Goal: Task Accomplishment & Management: Use online tool/utility

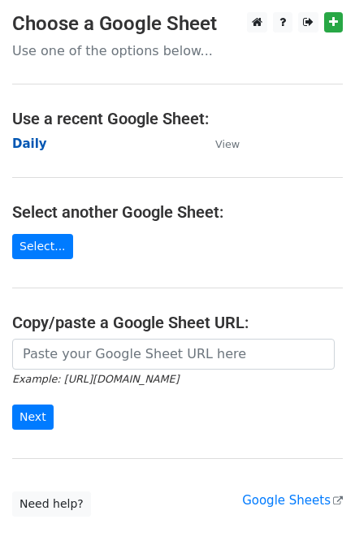
click at [27, 144] on strong "Daily" at bounding box center [29, 144] width 35 height 15
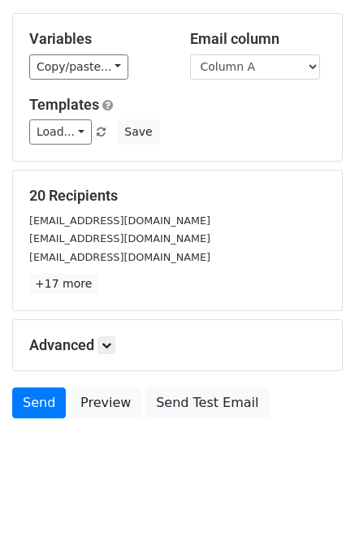
scroll to position [75, 0]
click at [120, 337] on h5 "Advanced" at bounding box center [177, 346] width 297 height 18
click at [107, 347] on icon at bounding box center [107, 346] width 10 height 10
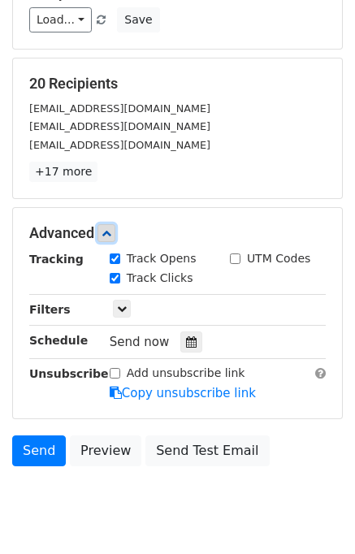
scroll to position [198, 0]
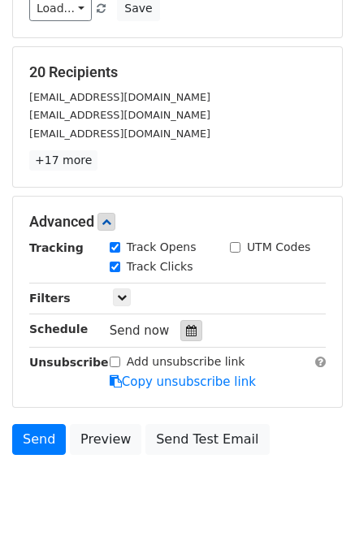
click at [190, 332] on div at bounding box center [191, 330] width 22 height 21
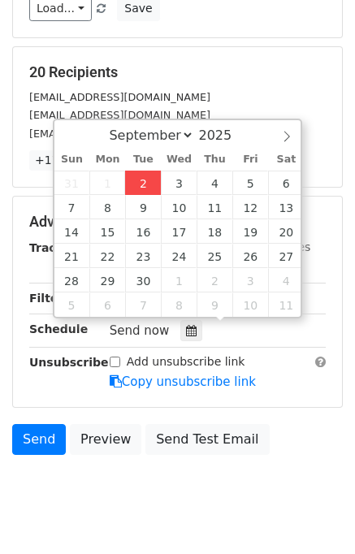
type input "2025-09-02 12:00"
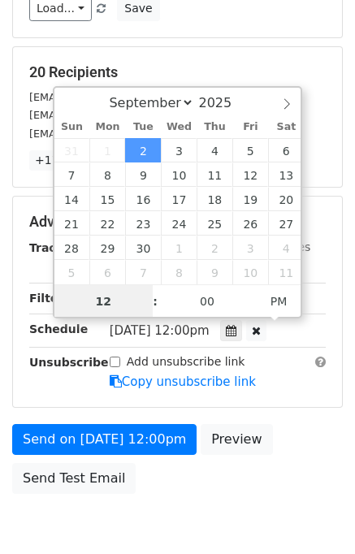
scroll to position [0, 0]
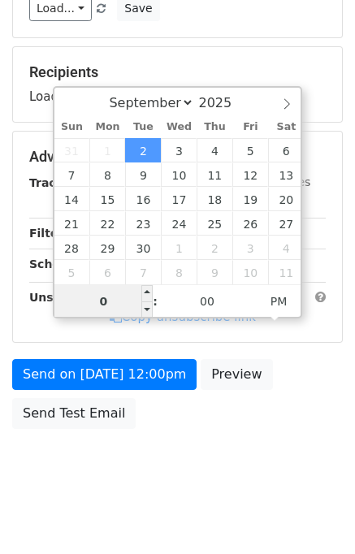
type input "01"
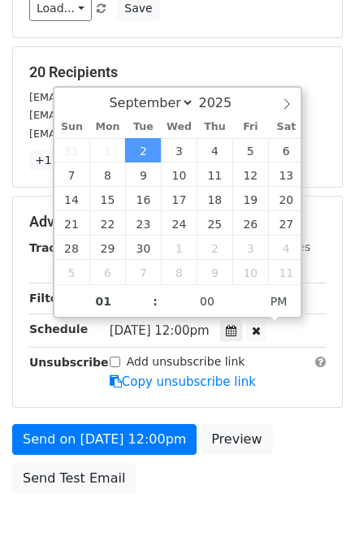
type input "2025-09-02 13:00"
click at [273, 441] on div "Send on Sep 2 at 12:00pm Preview Send Test Email" at bounding box center [177, 463] width 355 height 78
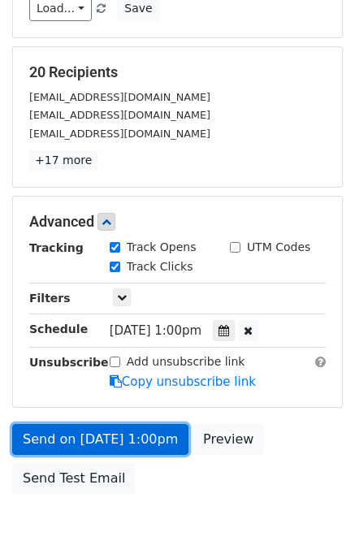
click at [111, 437] on link "Send on Sep 2 at 1:00pm" at bounding box center [100, 439] width 176 height 31
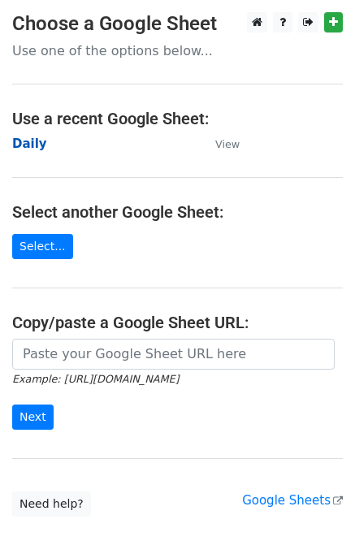
click at [37, 138] on strong "Daily" at bounding box center [29, 144] width 35 height 15
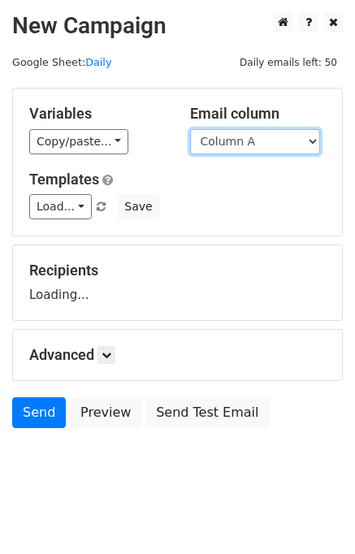
click at [272, 146] on select "Column A Column B Column C Column D Column E" at bounding box center [255, 141] width 130 height 25
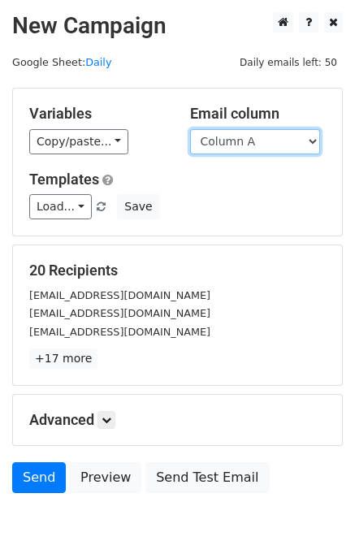
click at [256, 139] on select "Column A Column B Column C Column D Column E" at bounding box center [255, 141] width 130 height 25
select select "Column B"
click at [190, 129] on select "Column A Column B Column C Column D Column E" at bounding box center [255, 141] width 130 height 25
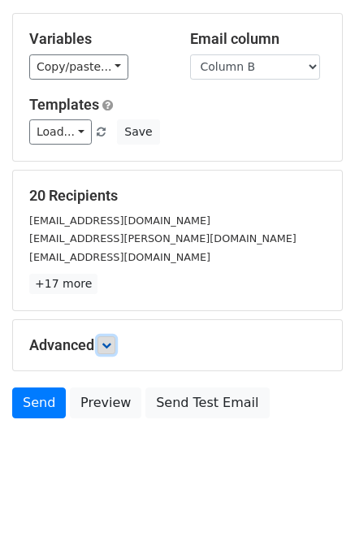
click at [111, 346] on icon at bounding box center [107, 346] width 10 height 10
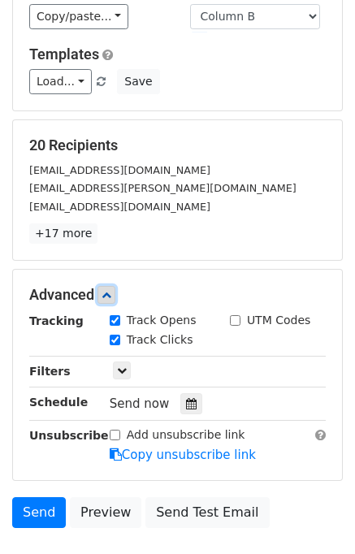
scroll to position [182, 0]
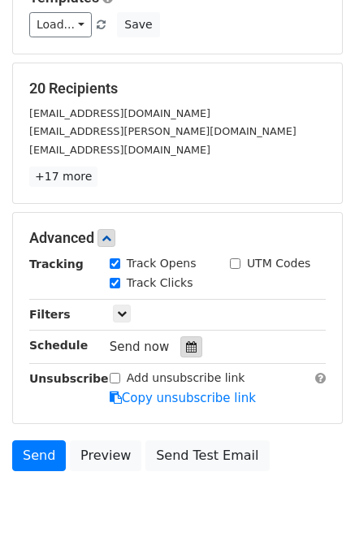
click at [189, 340] on div at bounding box center [191, 347] width 22 height 21
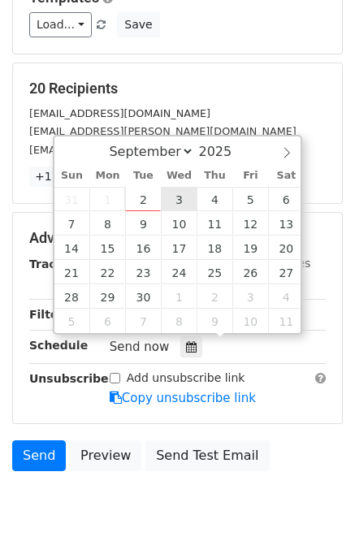
type input "2025-09-03 12:00"
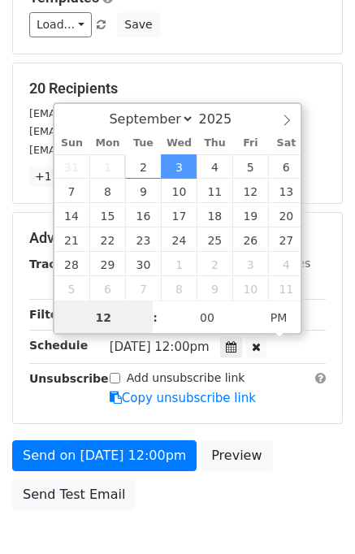
scroll to position [0, 0]
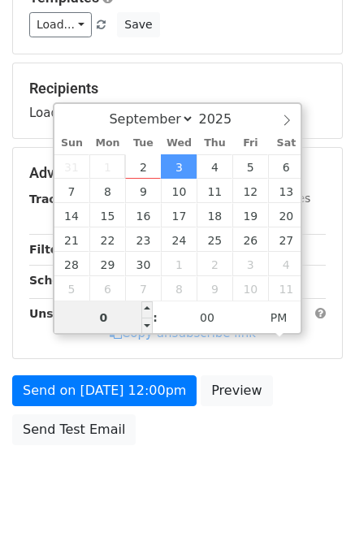
type input "02"
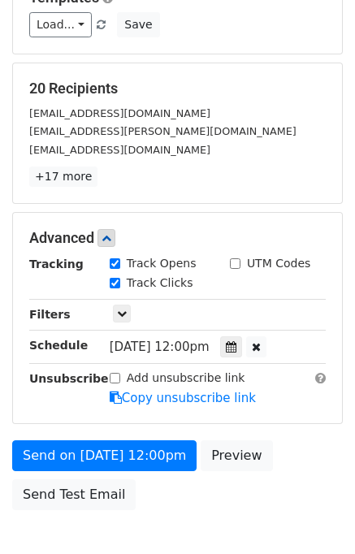
type input "2025-09-03 14:00"
click at [293, 453] on div "Send on Sep 3 at 12:00pm Preview Send Test Email" at bounding box center [177, 480] width 355 height 78
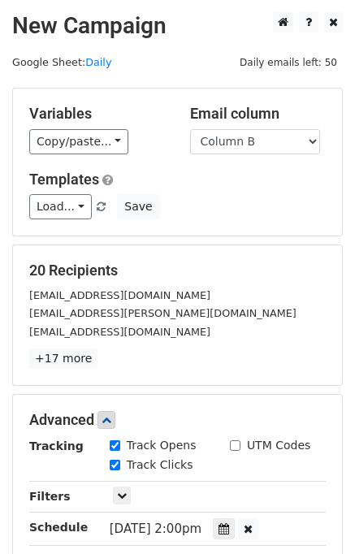
scroll to position [272, 0]
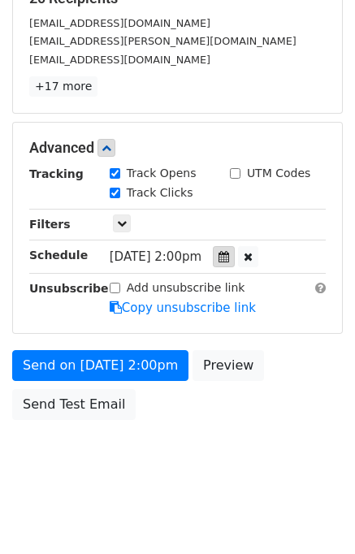
click at [235, 247] on div at bounding box center [224, 256] width 22 height 21
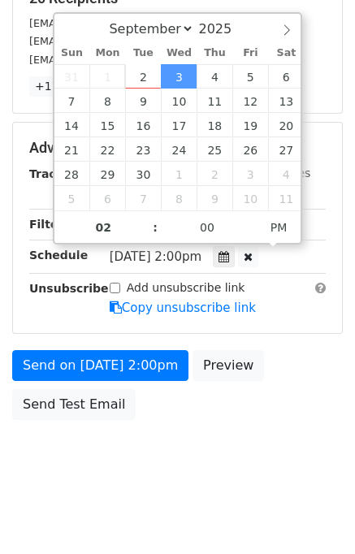
click at [297, 413] on div "Send on Sep 3 at 2:00pm Preview Send Test Email" at bounding box center [177, 389] width 355 height 78
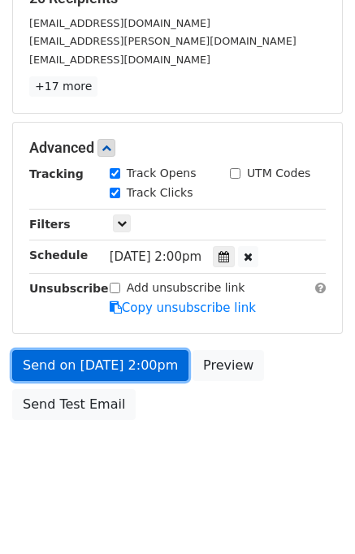
click at [98, 363] on link "Send on Sep 3 at 2:00pm" at bounding box center [100, 365] width 176 height 31
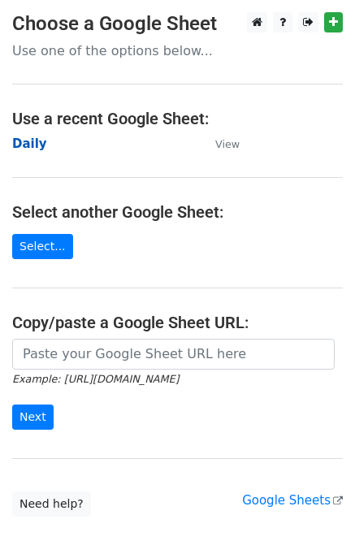
click at [29, 144] on strong "Daily" at bounding box center [29, 144] width 35 height 15
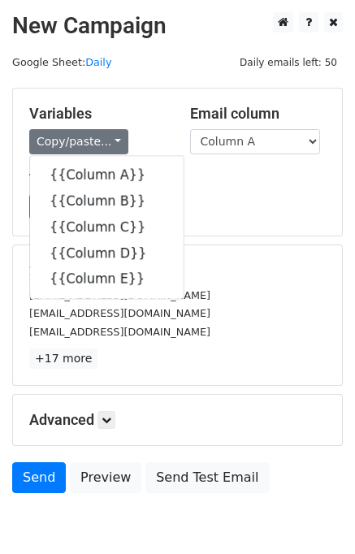
click at [277, 329] on div "[EMAIL_ADDRESS][DOMAIN_NAME]" at bounding box center [177, 332] width 321 height 19
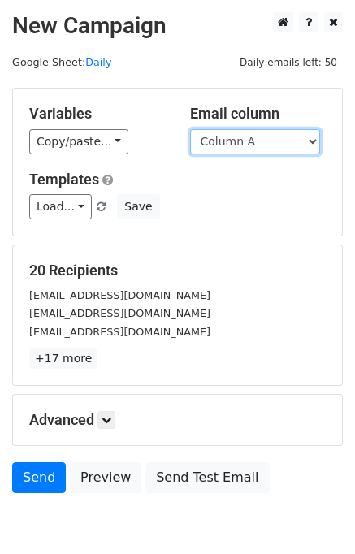
click at [250, 142] on select "Column A Column B Column C Column D Column E" at bounding box center [255, 141] width 130 height 25
select select "Column C"
click at [190, 129] on select "Column A Column B Column C Column D Column E" at bounding box center [255, 141] width 130 height 25
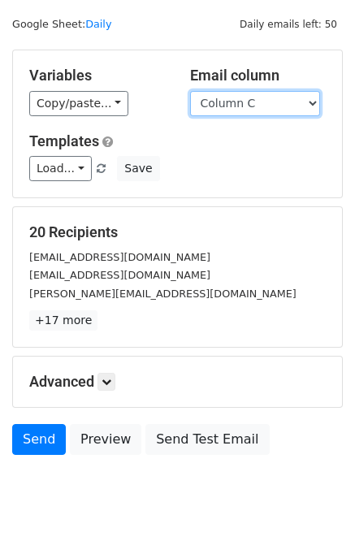
scroll to position [75, 0]
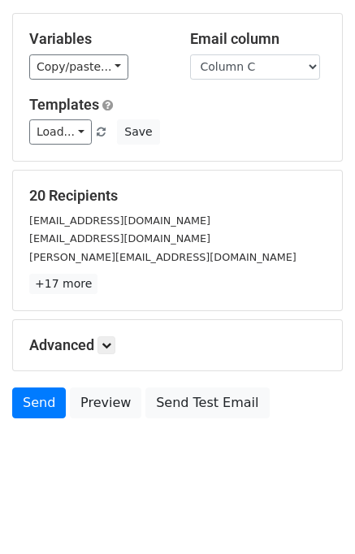
click at [118, 329] on div "Advanced Tracking Track Opens UTM Codes Track Clicks Filters Only include sprea…" at bounding box center [177, 345] width 329 height 50
click at [114, 349] on link at bounding box center [107, 346] width 18 height 18
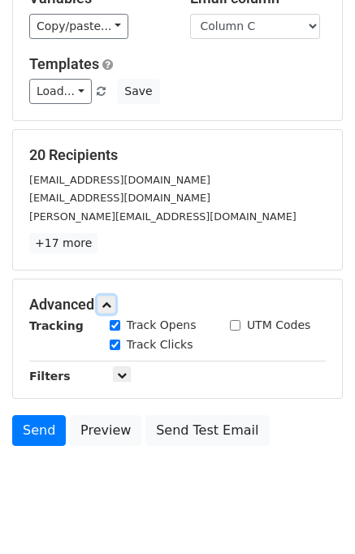
scroll to position [174, 0]
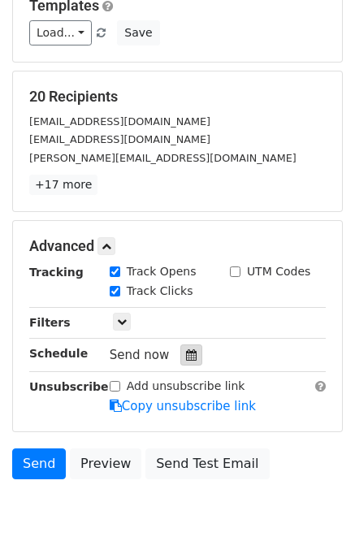
click at [186, 354] on icon at bounding box center [191, 355] width 11 height 11
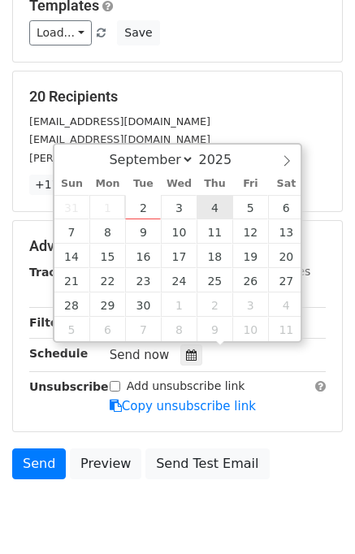
type input "2025-09-04 12:00"
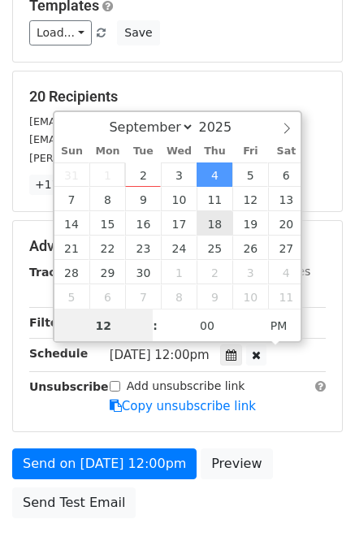
scroll to position [0, 0]
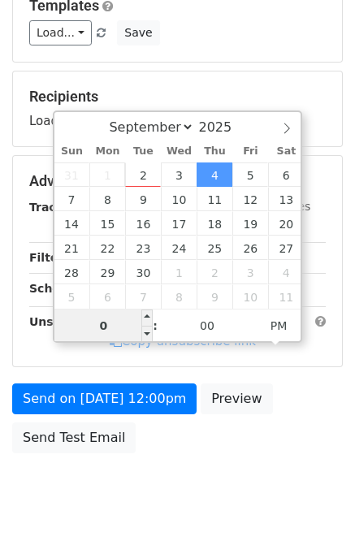
type input "03"
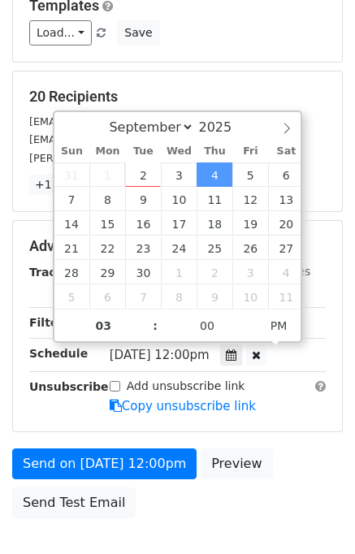
type input "2025-09-04 15:00"
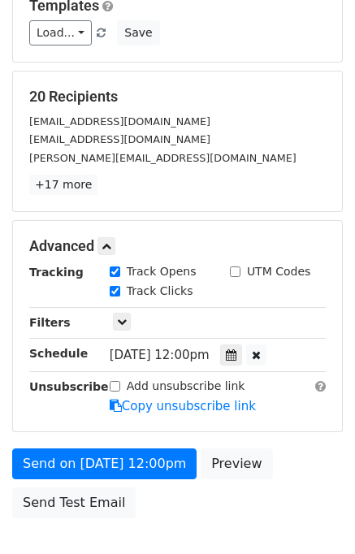
click at [297, 457] on div "Send on Sep 4 at 12:00pm Preview Send Test Email" at bounding box center [177, 488] width 355 height 78
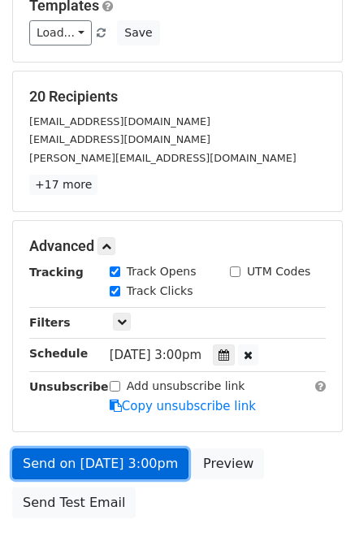
click at [127, 457] on link "Send on Sep 4 at 3:00pm" at bounding box center [100, 464] width 176 height 31
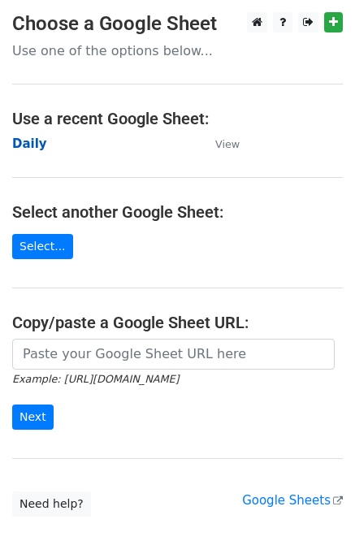
click at [31, 138] on strong "Daily" at bounding box center [29, 144] width 35 height 15
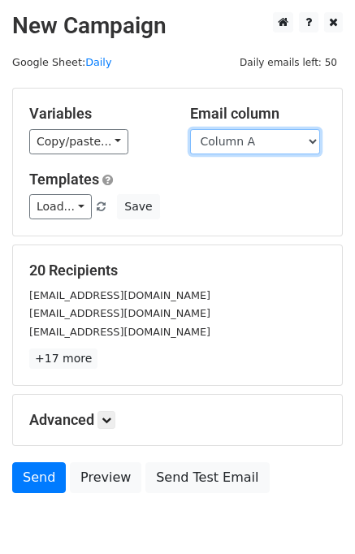
click at [265, 137] on select "Column A Column B Column C Column D Column E" at bounding box center [255, 141] width 130 height 25
select select "Column D"
click at [190, 129] on select "Column A Column B Column C Column D Column E" at bounding box center [255, 141] width 130 height 25
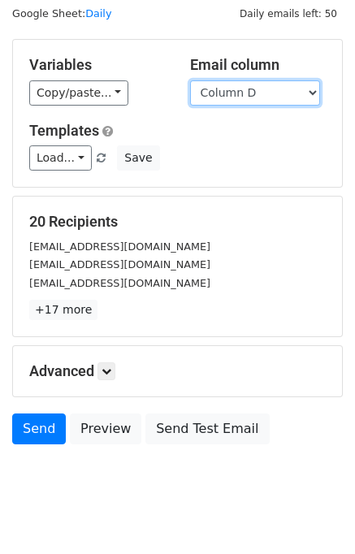
scroll to position [75, 0]
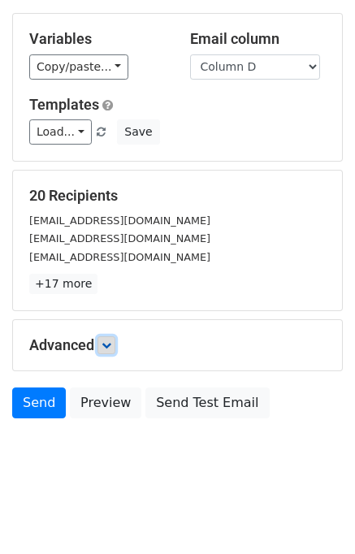
click at [101, 344] on link at bounding box center [107, 346] width 18 height 18
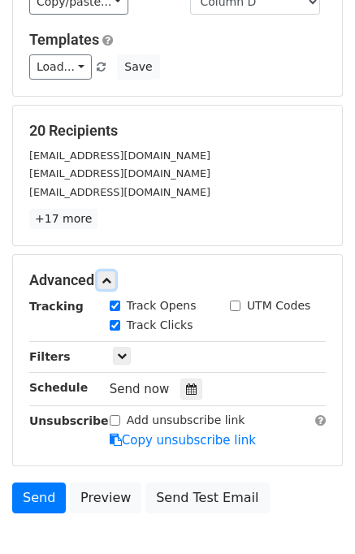
scroll to position [210, 0]
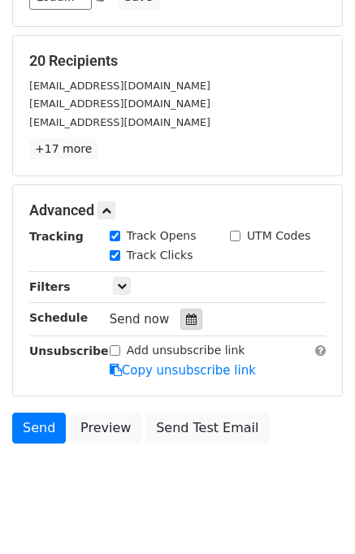
click at [186, 320] on icon at bounding box center [191, 319] width 11 height 11
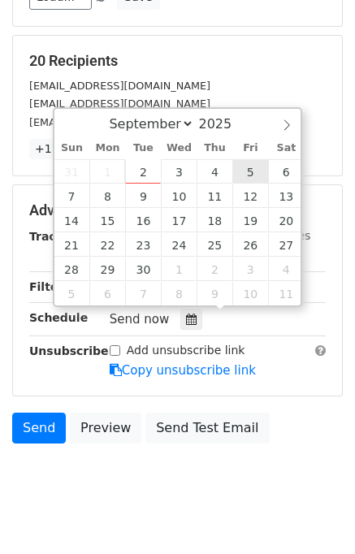
type input "2025-09-05 12:00"
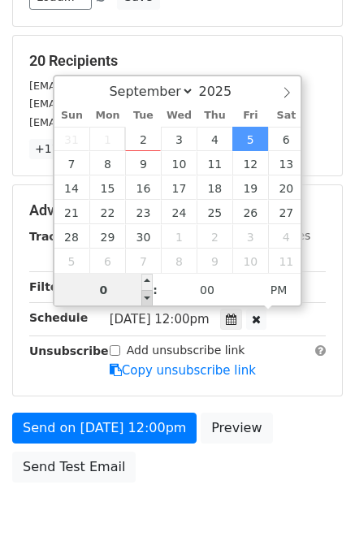
type input "04"
type input "2025-09-05 16:00"
click at [274, 406] on form "Variables Copy/paste... {{Column A}} {{Column B}} {{Column C}} {{Column D}} {{C…" at bounding box center [177, 184] width 331 height 613
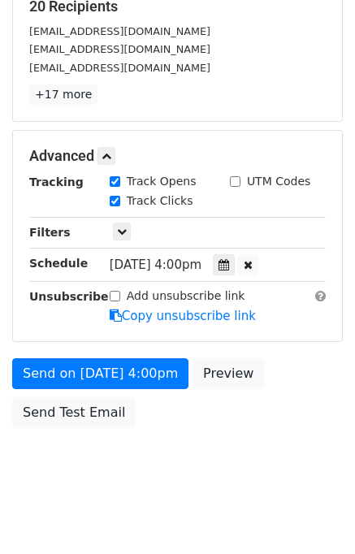
scroll to position [272, 0]
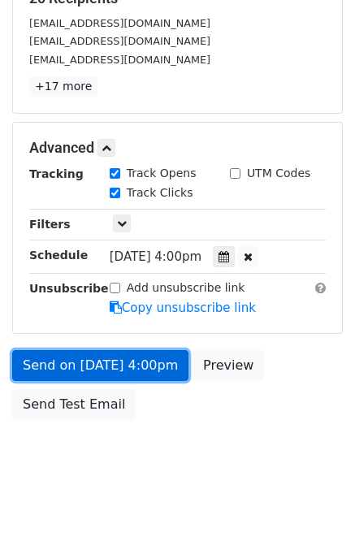
click at [130, 363] on link "Send on Sep 5 at 4:00pm" at bounding box center [100, 365] width 176 height 31
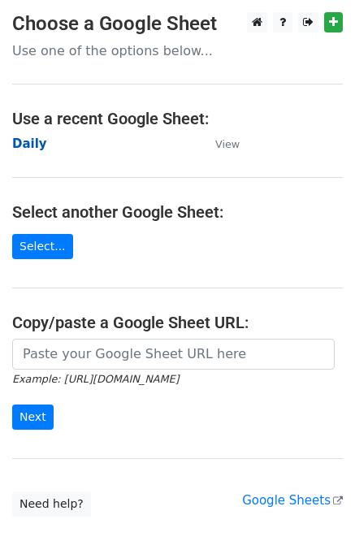
click at [31, 144] on strong "Daily" at bounding box center [29, 144] width 35 height 15
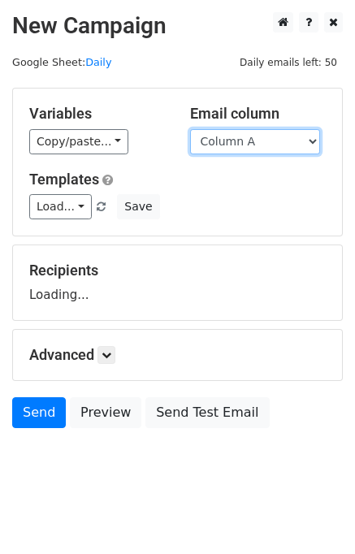
drag, startPoint x: 0, startPoint y: 0, endPoint x: 246, endPoint y: 146, distance: 286.1
click at [244, 145] on select "Column A Column B Column C Column D Column E" at bounding box center [255, 141] width 130 height 25
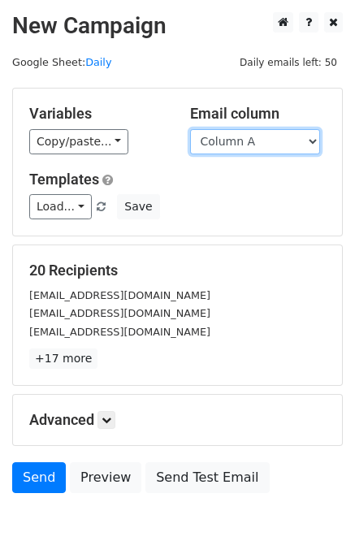
click at [263, 136] on select "Column A Column B Column C Column D Column E" at bounding box center [255, 141] width 130 height 25
select select "Column E"
click at [190, 129] on select "Column A Column B Column C Column D Column E" at bounding box center [255, 141] width 130 height 25
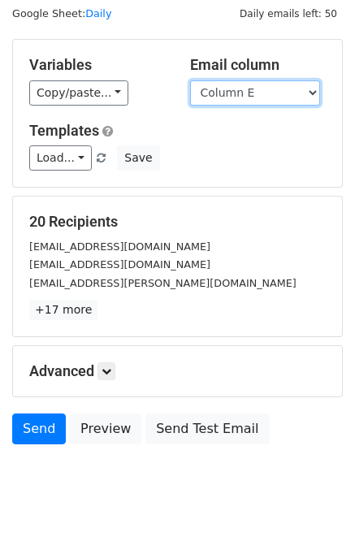
scroll to position [75, 0]
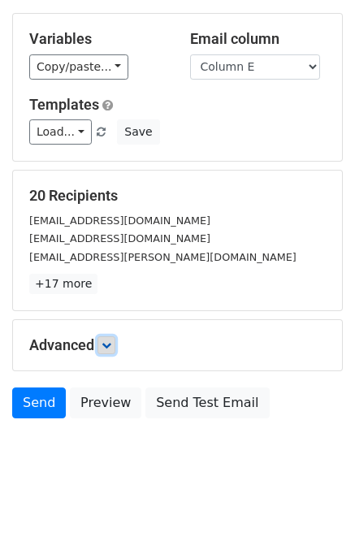
click at [111, 346] on icon at bounding box center [107, 346] width 10 height 10
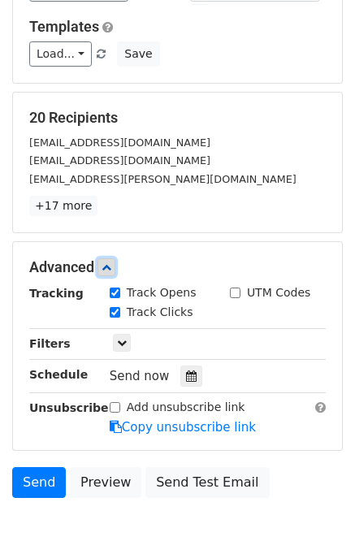
scroll to position [208, 0]
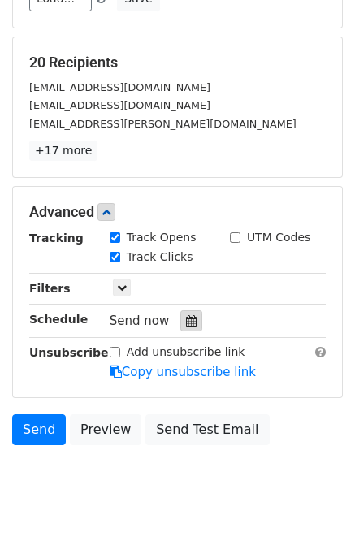
click at [186, 315] on icon at bounding box center [191, 320] width 11 height 11
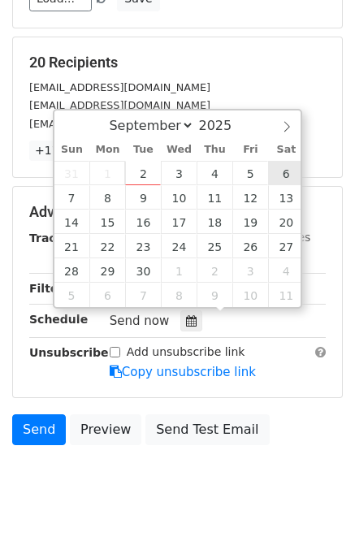
type input "[DATE] 12:00"
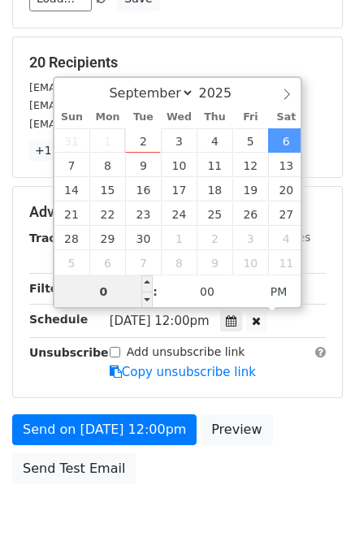
type input "05"
type input "[DATE] 17:00"
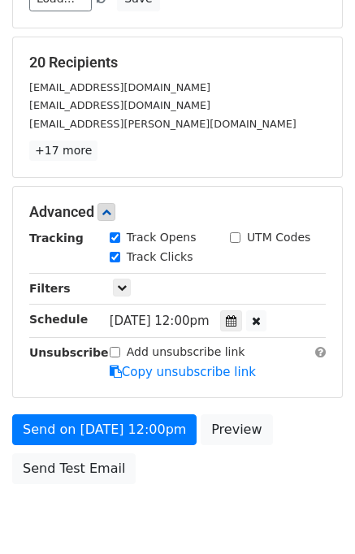
click at [276, 463] on div "Send on [DATE] 12:00pm Preview Send Test Email" at bounding box center [177, 454] width 355 height 78
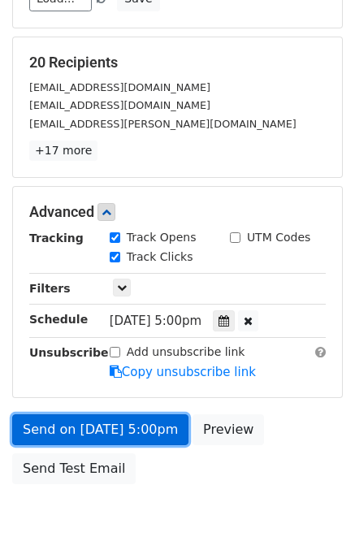
click at [91, 424] on link "Send on [DATE] 5:00pm" at bounding box center [100, 430] width 176 height 31
